Goal: Task Accomplishment & Management: Use online tool/utility

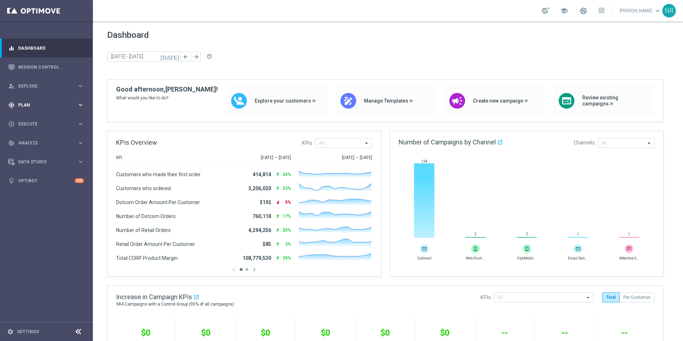
click at [32, 106] on span "Plan" at bounding box center [47, 105] width 59 height 4
click at [33, 141] on span "Templates" at bounding box center [44, 141] width 51 height 4
click at [36, 151] on link "Optimail" at bounding box center [48, 152] width 52 height 6
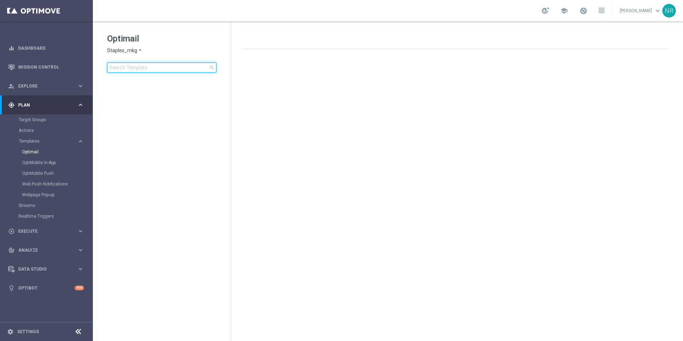
click at [132, 68] on input at bounding box center [161, 67] width 109 height 10
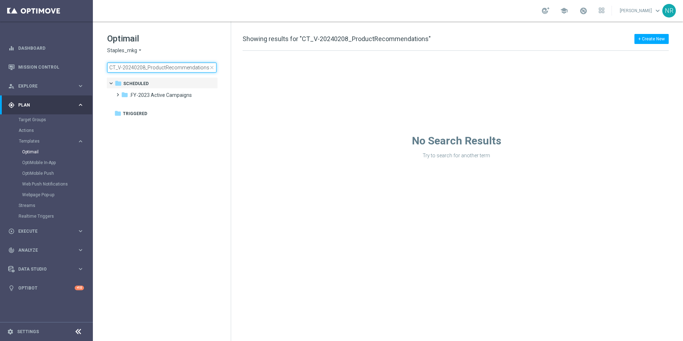
type input "CT_V-20240208_ProductRecommendation"
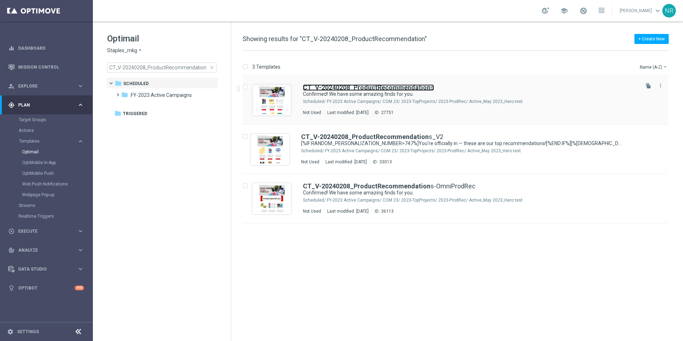
click at [342, 86] on b "CT_V-20240208_ProductRecommendation" at bounding box center [366, 87] width 127 height 7
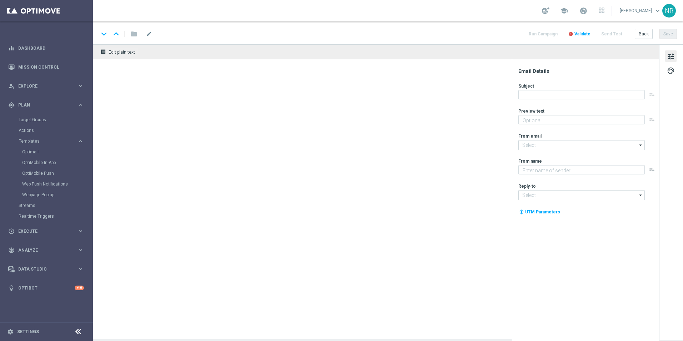
type textarea "Your handpicked choices await."
type input "[EMAIL_ADDRESS][DOMAIN_NAME]"
type textarea "Staples"
type input "[EMAIL_ADDRESS][DOMAIN_NAME]"
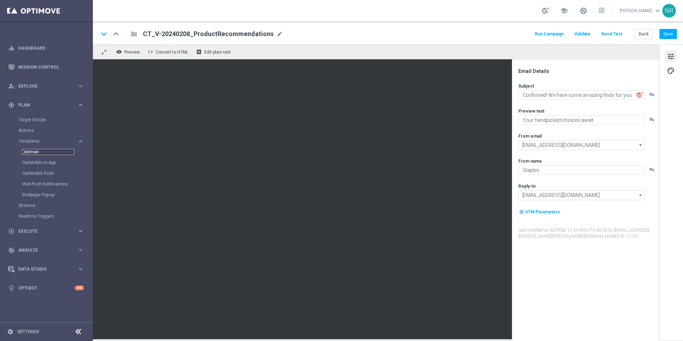
click at [38, 151] on link "Optimail" at bounding box center [48, 152] width 52 height 6
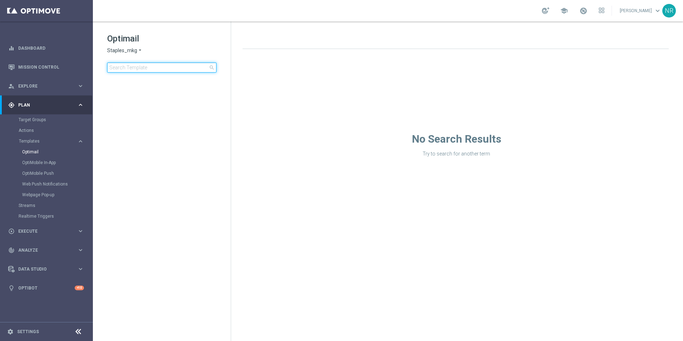
click at [150, 70] on input at bounding box center [161, 67] width 109 height 10
type input "CT_V-20240208_ProductRecommendations-OmniProdRec"
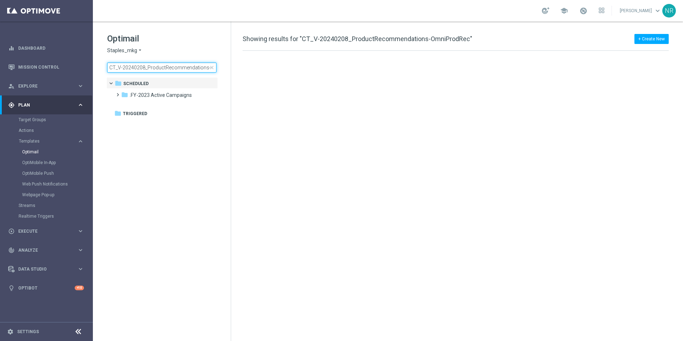
scroll to position [0, 26]
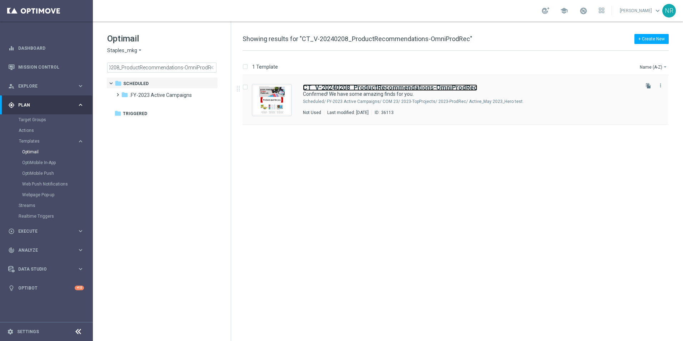
click at [342, 89] on b "CT_V-20240208_ProductRecommendations-OmniProdRec" at bounding box center [390, 87] width 174 height 7
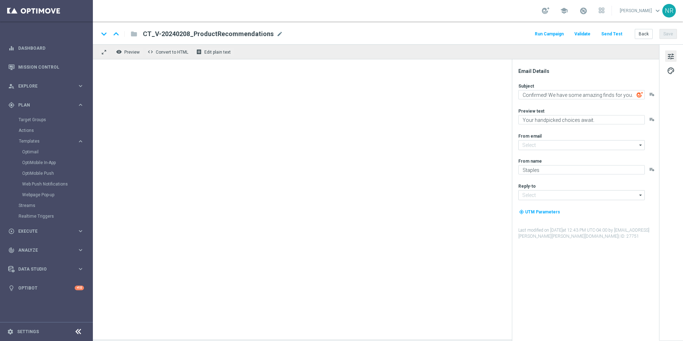
type input "[EMAIL_ADDRESS][DOMAIN_NAME]"
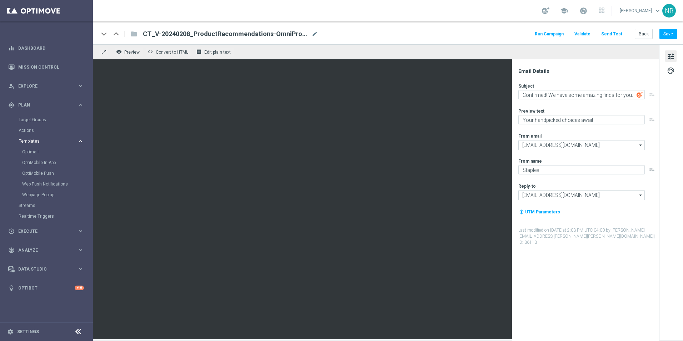
click at [29, 139] on span "Templates" at bounding box center [44, 141] width 51 height 4
click at [31, 142] on span "Templates" at bounding box center [44, 141] width 51 height 4
click at [35, 151] on link "Optimail" at bounding box center [48, 152] width 52 height 6
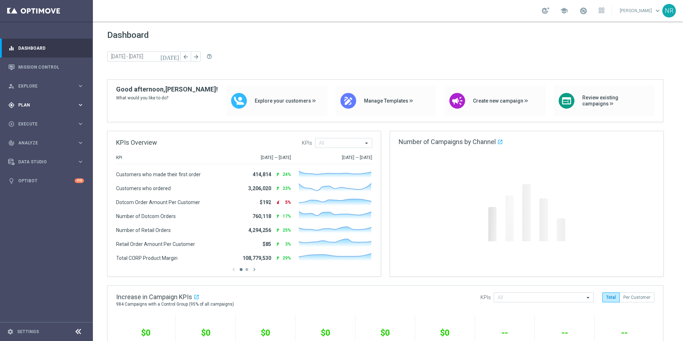
click at [44, 106] on span "Plan" at bounding box center [47, 105] width 59 height 4
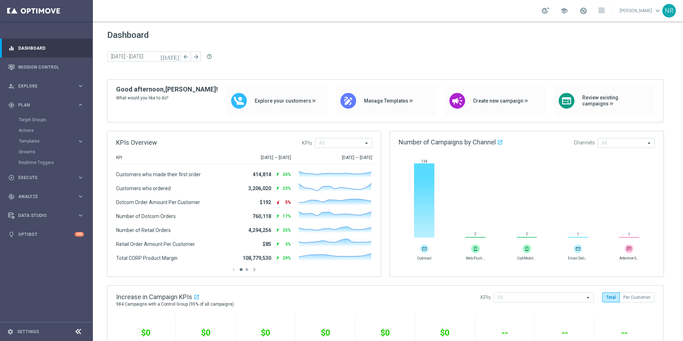
click at [38, 145] on accordion "Templates keyboard_arrow_right Optimail OptiMobile In-App OptiMobile Push Web P…" at bounding box center [56, 141] width 74 height 11
click at [38, 142] on span "Templates" at bounding box center [44, 141] width 51 height 4
click at [36, 151] on link "Optimail" at bounding box center [48, 152] width 52 height 6
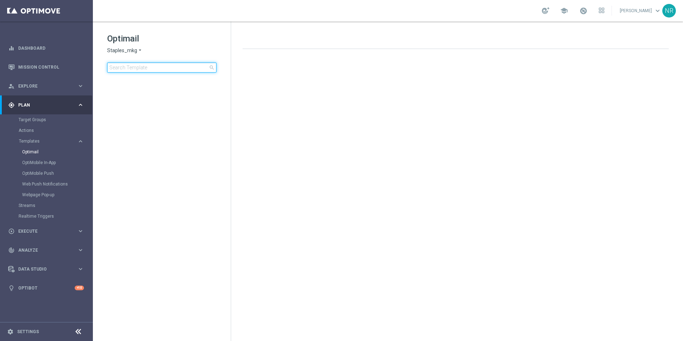
click at [134, 71] on input at bounding box center [161, 67] width 109 height 10
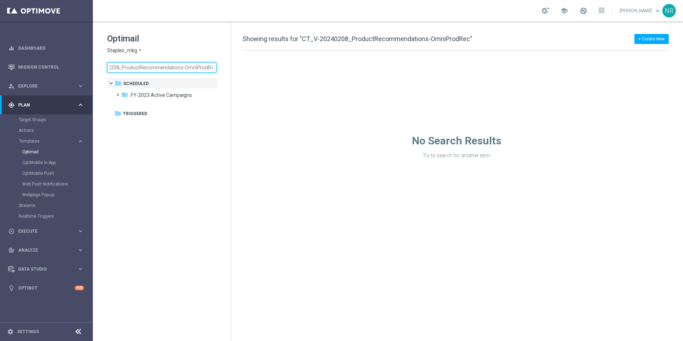
click at [176, 68] on input "CT_V-20240208_ProductRecommendations-OmniProdRec" at bounding box center [161, 67] width 109 height 10
drag, startPoint x: 178, startPoint y: 67, endPoint x: 212, endPoint y: 68, distance: 34.6
click at [212, 68] on div "CT_V-20240208_ProductRecommendations-OmniProdRec close" at bounding box center [161, 67] width 109 height 10
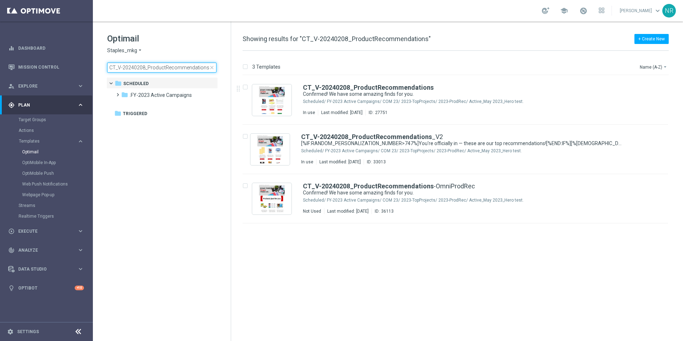
click at [202, 68] on input "CT_V-20240208_ProductRecommendations" at bounding box center [161, 67] width 109 height 10
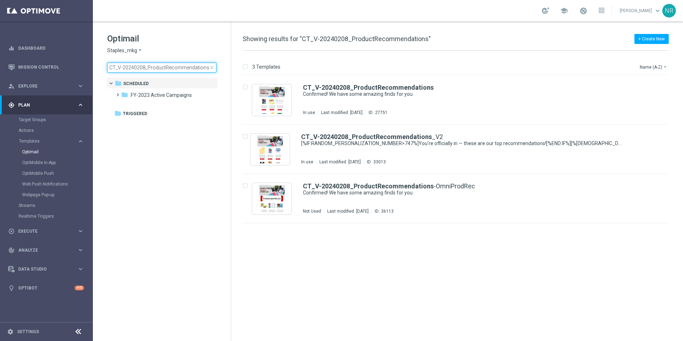
drag, startPoint x: 206, startPoint y: 67, endPoint x: 108, endPoint y: 66, distance: 97.5
click at [108, 66] on input "CT_V-20240208_ProductRecommendations" at bounding box center [161, 67] width 109 height 10
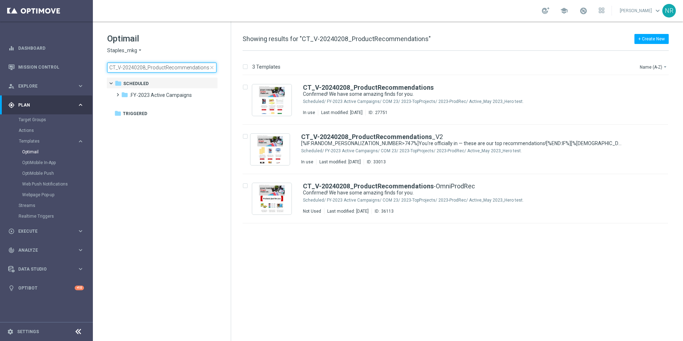
type input "CT_V-20240208_ProductRecommendations"
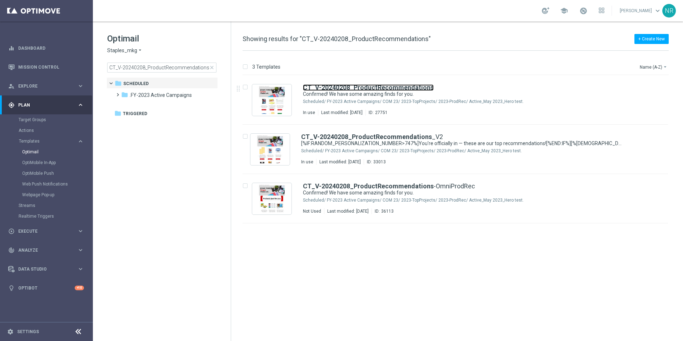
drag, startPoint x: 328, startPoint y: 85, endPoint x: 16, endPoint y: 114, distance: 313.8
click at [328, 85] on b "CT_V-20240208_ProductRecommendations" at bounding box center [368, 87] width 131 height 7
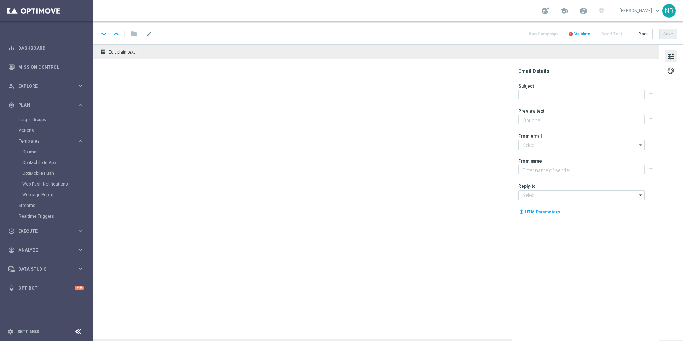
type textarea "Your handpicked choices await."
type textarea "Staples"
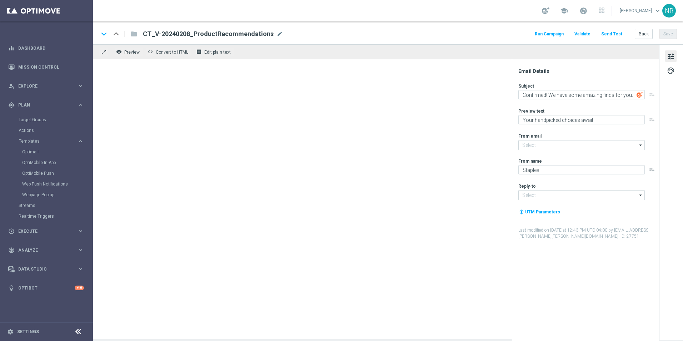
type input "staples@connected.staples.com"
type input "info@staples.com"
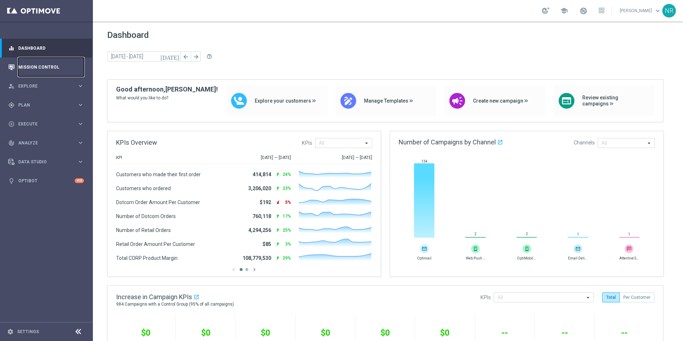
click at [28, 70] on link "Mission Control" at bounding box center [51, 66] width 66 height 19
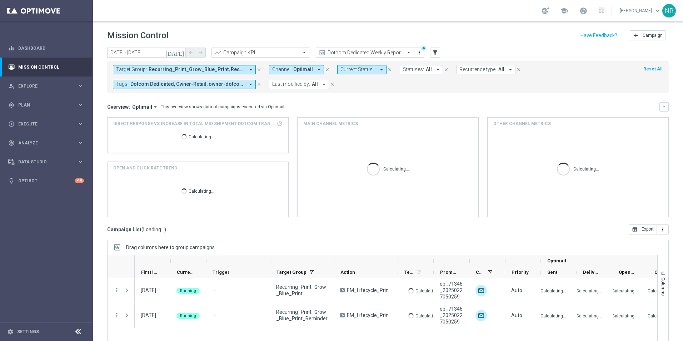
click at [250, 69] on icon "arrow_drop_down" at bounding box center [250, 69] width 6 height 6
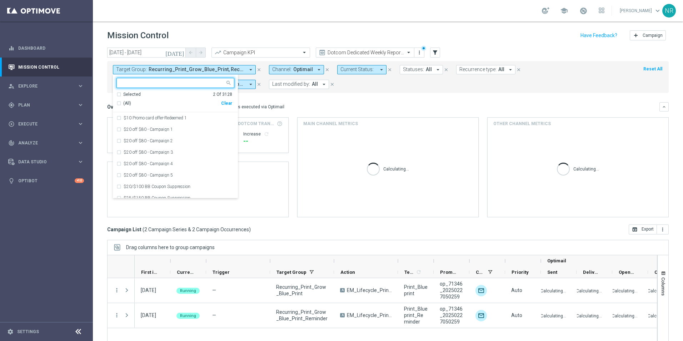
click at [0, 0] on div "Clear" at bounding box center [0, 0] width 0 height 0
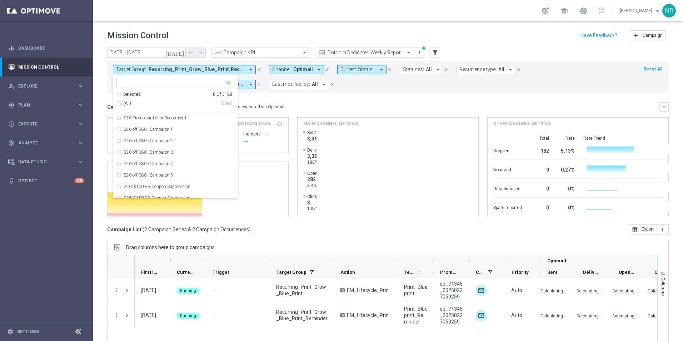
click at [259, 69] on icon "close" at bounding box center [258, 69] width 5 height 5
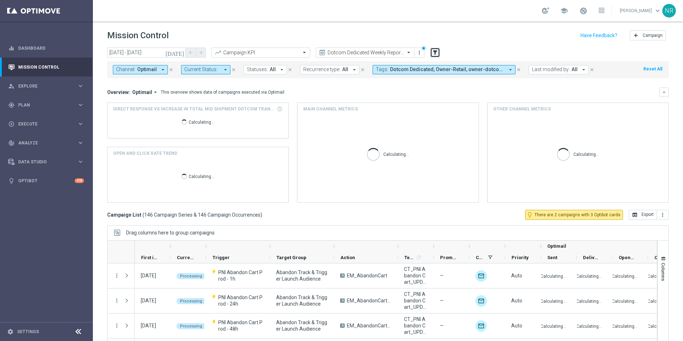
click at [439, 54] on button "filter_alt" at bounding box center [435, 52] width 10 height 10
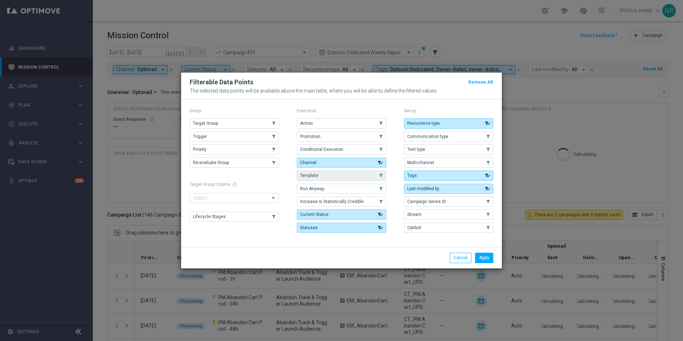
click at [357, 177] on button "Template" at bounding box center [341, 175] width 89 height 10
click at [484, 256] on button "Apply" at bounding box center [484, 257] width 18 height 10
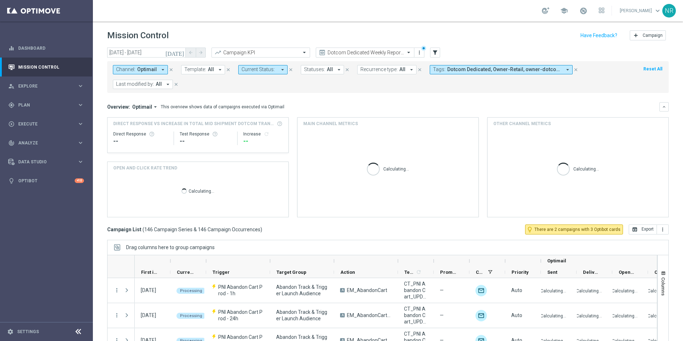
click at [208, 68] on span "All" at bounding box center [211, 69] width 6 height 6
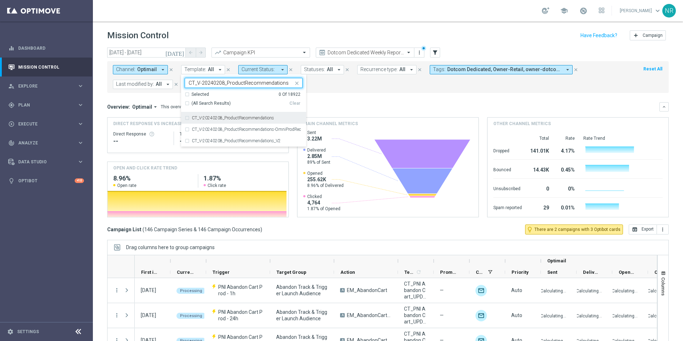
click at [249, 116] on div "CT_V-20240208_ProductRecommendations" at bounding box center [244, 117] width 118 height 11
type input "CT_V-20240208_ProductRecommendations"
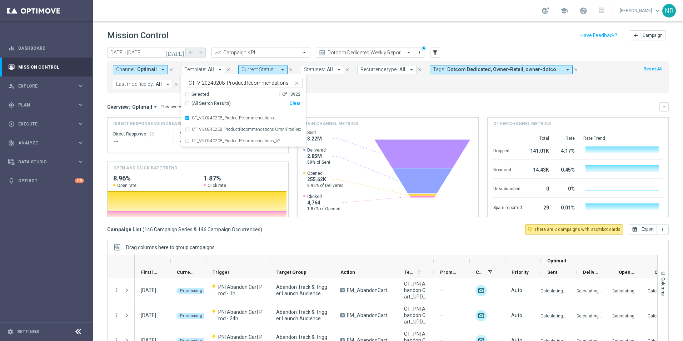
click at [357, 97] on mini-dashboard "Overview: Optimail arrow_drop_down This overview shows data of campaigns execut…" at bounding box center [387, 158] width 561 height 131
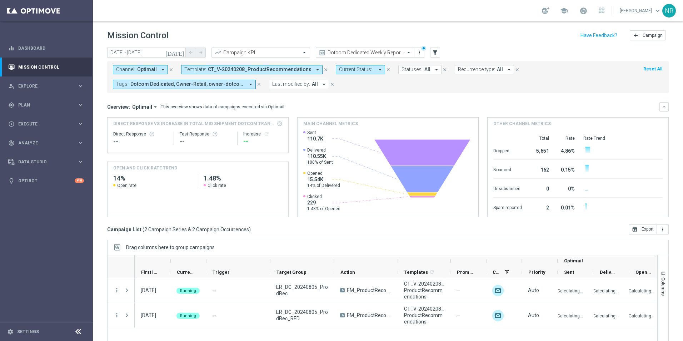
drag, startPoint x: 434, startPoint y: 260, endPoint x: 464, endPoint y: 259, distance: 30.7
click at [452, 259] on div at bounding box center [450, 260] width 3 height 11
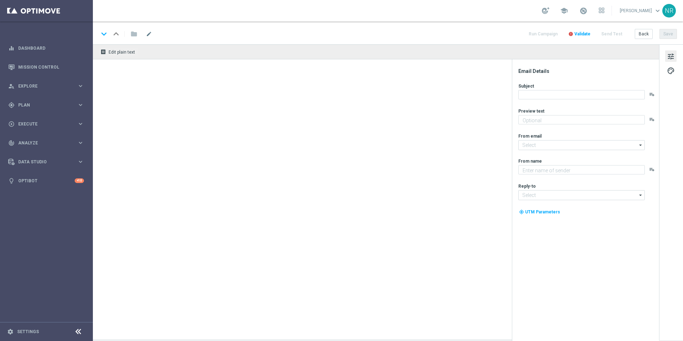
type textarea "Your handpicked choices await."
type textarea "Staples"
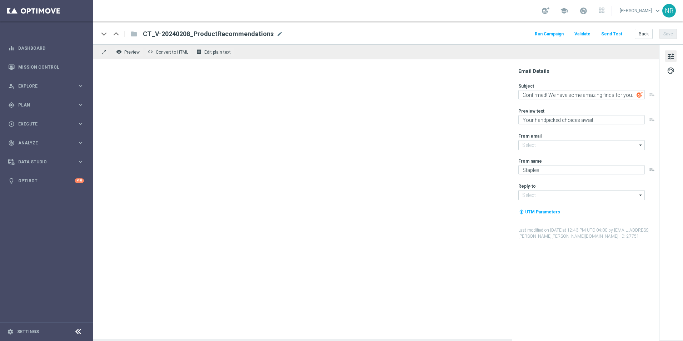
type input "[EMAIL_ADDRESS][DOMAIN_NAME]"
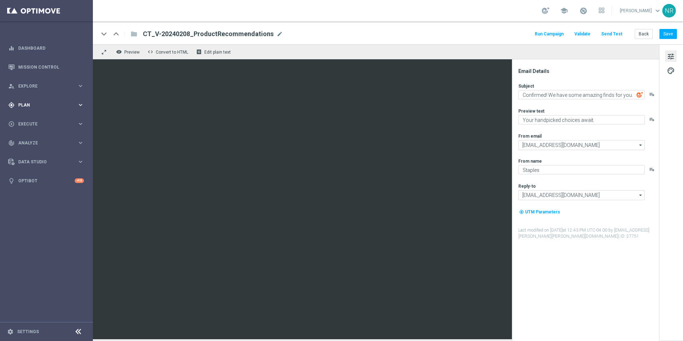
click at [34, 107] on span "Plan" at bounding box center [47, 105] width 59 height 4
click at [36, 141] on span "Templates" at bounding box center [44, 141] width 51 height 4
click at [37, 150] on link "Optimail" at bounding box center [48, 152] width 52 height 6
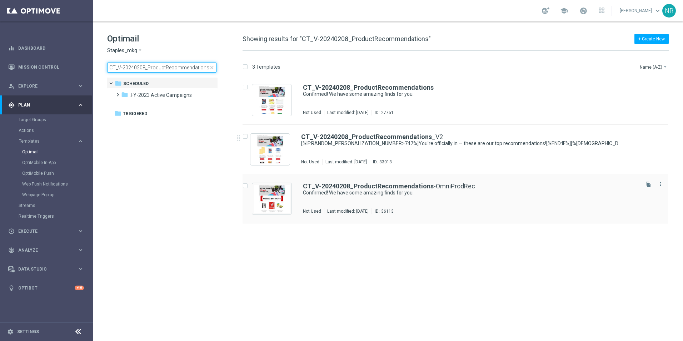
type input "CT_V-20240208_ProductRecommendations"
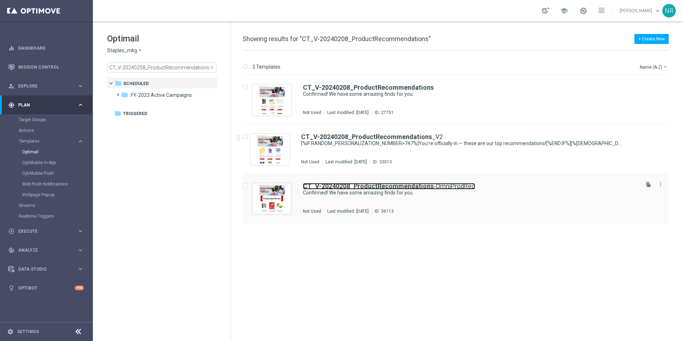
click at [420, 184] on b "CT_V-20240208_ProductRecommendations" at bounding box center [368, 185] width 131 height 7
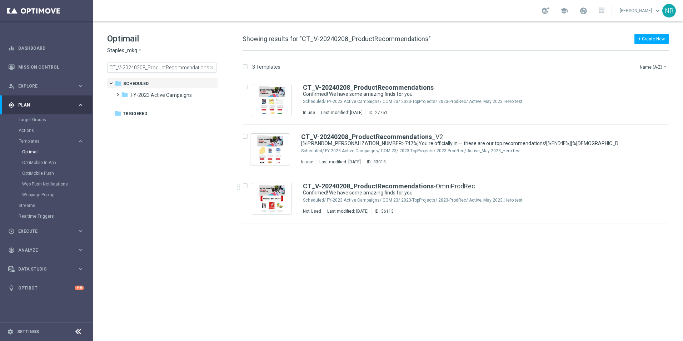
click at [230, 8] on div "school [PERSON_NAME] keyboard_arrow_down NR" at bounding box center [388, 10] width 590 height 21
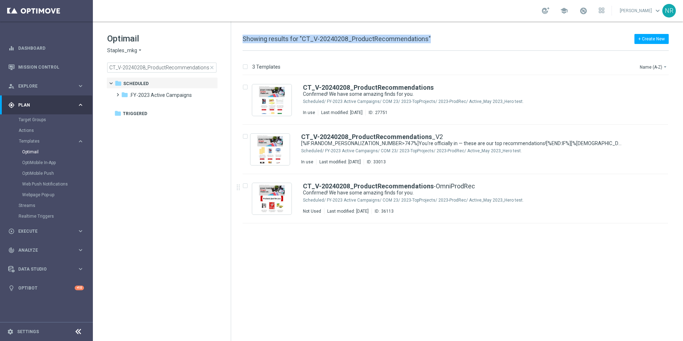
drag, startPoint x: 312, startPoint y: 42, endPoint x: 447, endPoint y: 48, distance: 135.2
click at [447, 48] on div "+ Create New Showing results for "CT_V-20240208_ProductRecommendations" 3 Templ…" at bounding box center [457, 180] width 452 height 319
drag, startPoint x: 444, startPoint y: 41, endPoint x: 430, endPoint y: 34, distance: 16.0
click at [440, 34] on div "+ Create New Showing results for "CT_V-20240208_ProductRecommendations" 3 Templ…" at bounding box center [457, 180] width 452 height 319
click at [425, 34] on div "+ Create New Showing results for "CT_V-20240208_ProductRecommendations" 3 Templ…" at bounding box center [457, 180] width 452 height 319
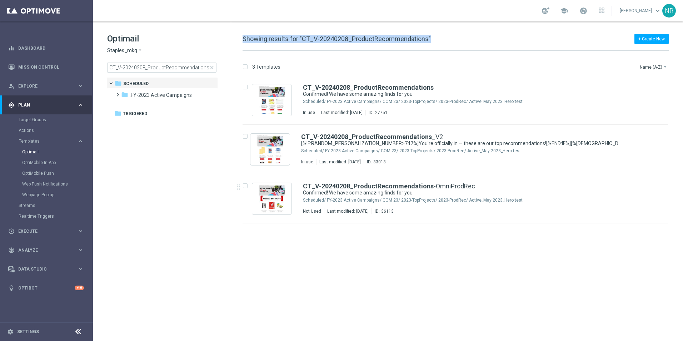
click at [425, 39] on span "Showing results for "CT_V-20240208_ProductRecommendations"" at bounding box center [336, 38] width 188 height 7
drag, startPoint x: 394, startPoint y: 42, endPoint x: 241, endPoint y: 44, distance: 152.2
click at [241, 46] on div "+ Create New Showing results for "CT_V-20240208_ProductRecommendations" 3 Templ…" at bounding box center [457, 180] width 452 height 319
drag, startPoint x: 241, startPoint y: 44, endPoint x: 245, endPoint y: 39, distance: 6.4
click at [241, 41] on div "+ Create New Showing results for "CT_V-20240208_ProductRecommendations" 3 Templ…" at bounding box center [457, 180] width 452 height 319
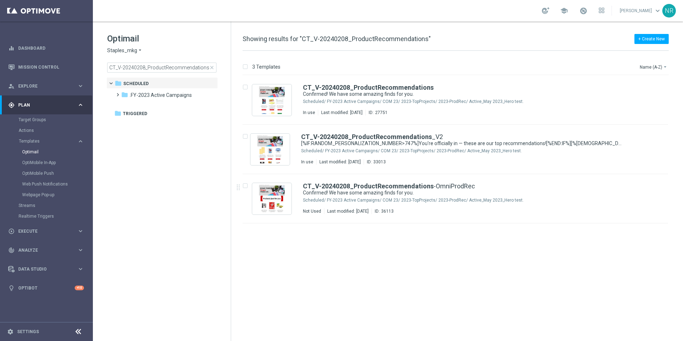
click at [250, 35] on span "Showing results for "CT_V-20240208_ProductRecommendations"" at bounding box center [336, 38] width 188 height 7
click at [394, 185] on b "CT_V-20240208_ProductRecommendations" at bounding box center [368, 185] width 131 height 7
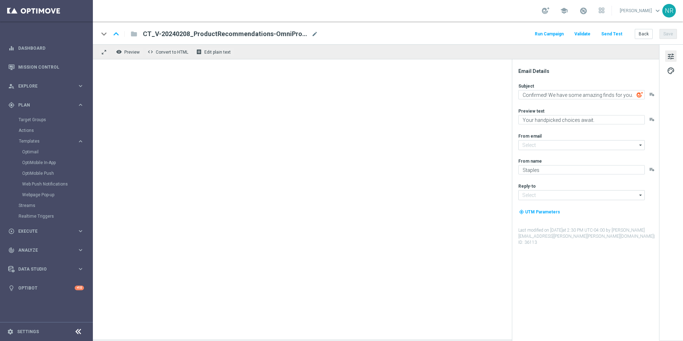
type input "[EMAIL_ADDRESS][DOMAIN_NAME]"
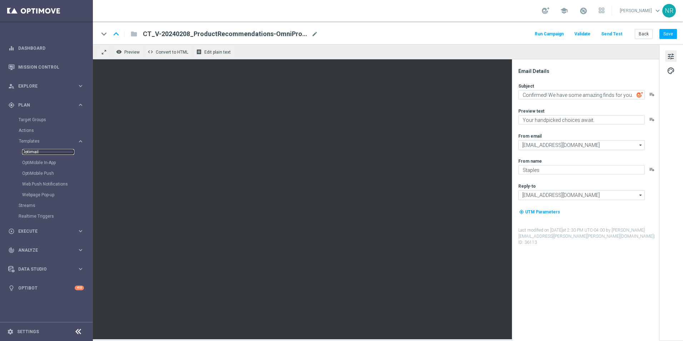
click at [35, 150] on link "Optimail" at bounding box center [48, 152] width 52 height 6
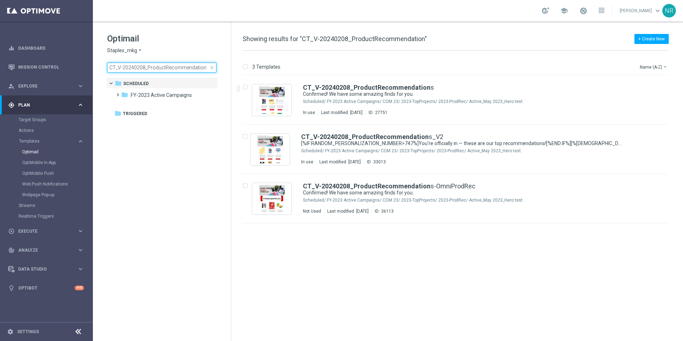
type input "CT_V-20240208_ProductRecommendation"
